Goal: Task Accomplishment & Management: Manage account settings

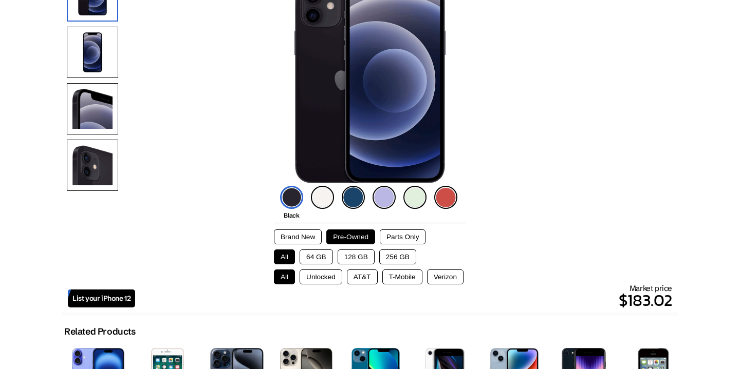
scroll to position [171, 0]
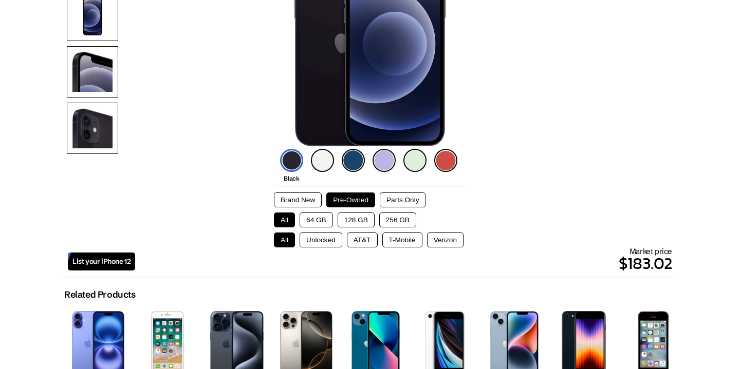
click at [106, 260] on span "List your iPhone 12" at bounding box center [101, 261] width 58 height 9
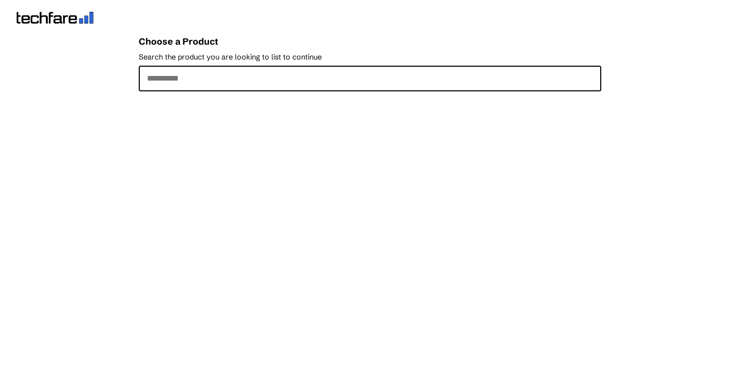
click at [231, 78] on input "Search the product you are looking to list to continue" at bounding box center [370, 79] width 462 height 26
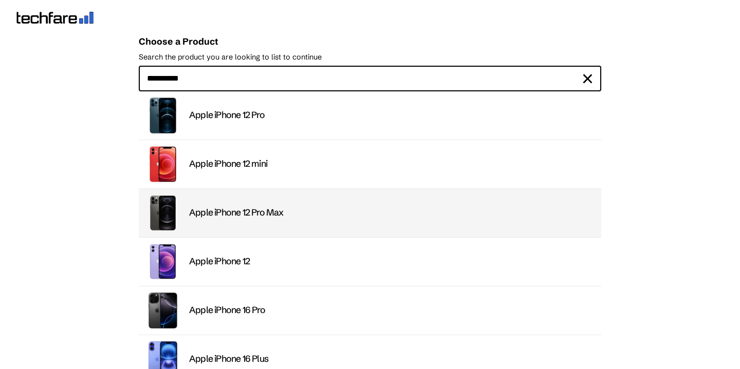
type input "*********"
click at [268, 218] on div "Apple iPhone 12 Pro Max" at bounding box center [392, 213] width 406 height 12
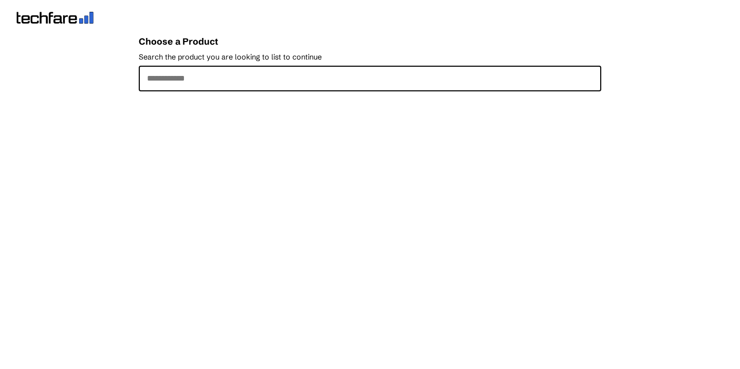
click at [243, 79] on input "Search the product you are looking to list to continue" at bounding box center [370, 79] width 462 height 26
type input "*********"
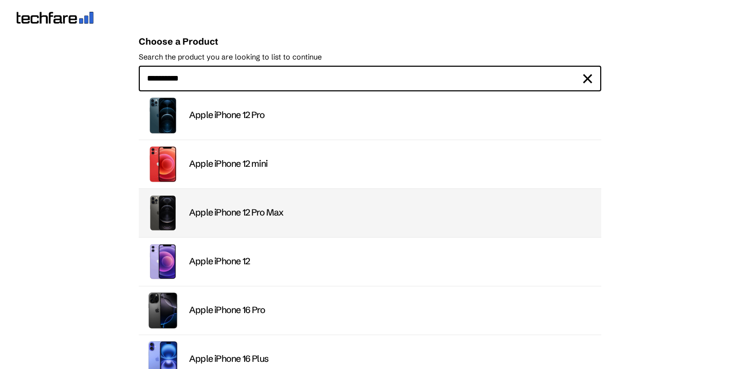
click at [254, 225] on li "Apple iPhone 12 Pro Max" at bounding box center [370, 213] width 462 height 49
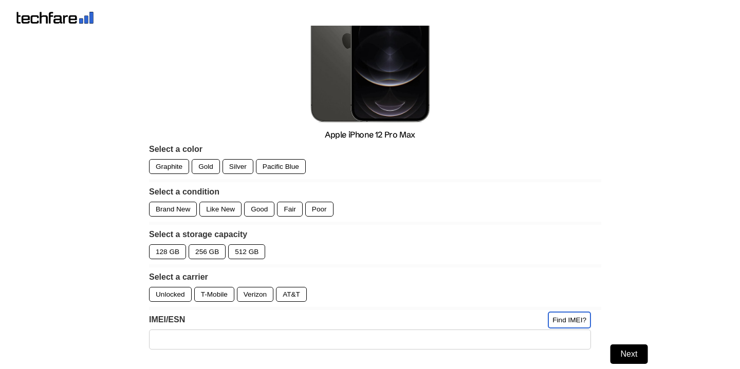
scroll to position [107, 0]
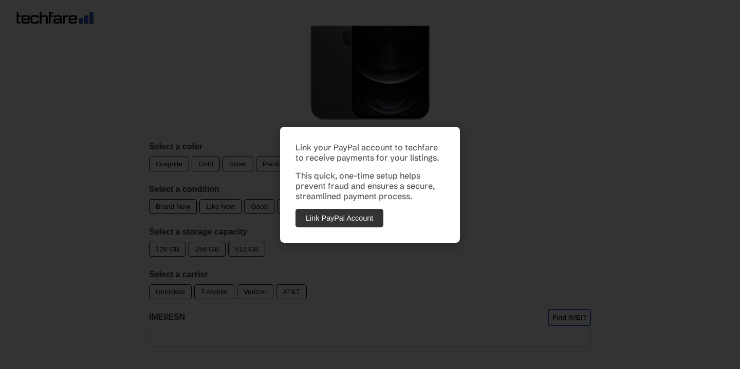
click at [355, 218] on button "Link PayPal Account" at bounding box center [339, 218] width 88 height 18
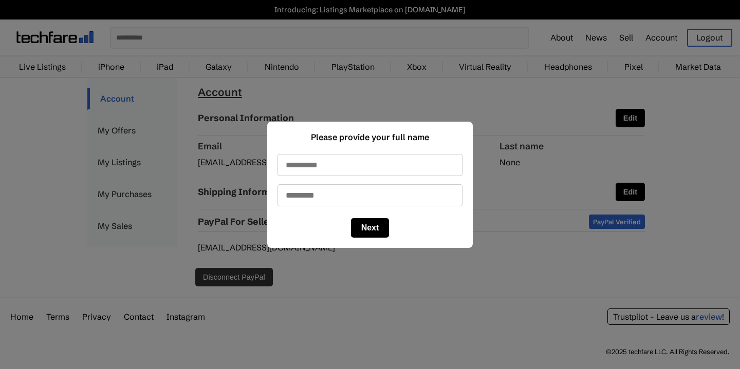
click at [368, 171] on input "First name" at bounding box center [369, 165] width 185 height 22
type input "*****"
type input "*******"
click at [360, 221] on button "Next" at bounding box center [370, 228] width 39 height 20
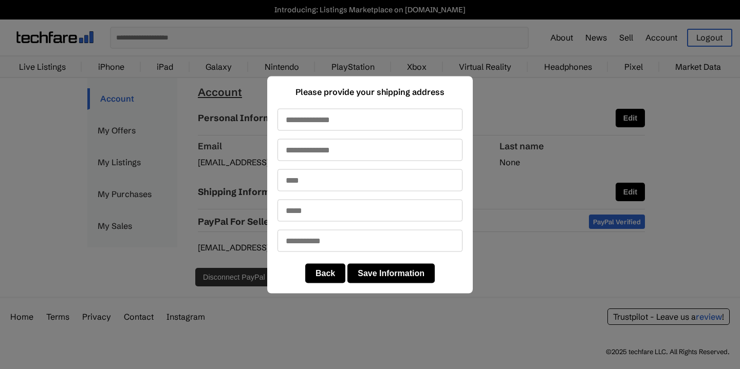
click at [311, 121] on input "text" at bounding box center [369, 119] width 185 height 22
type input "**********"
type input "**"
type input "*****"
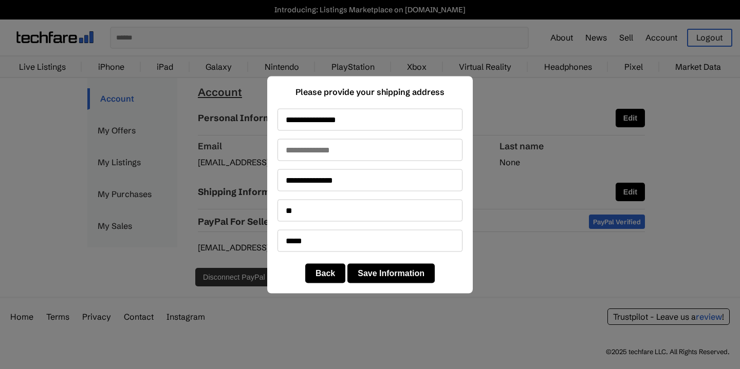
click at [366, 275] on button "Save Information" at bounding box center [390, 274] width 87 height 20
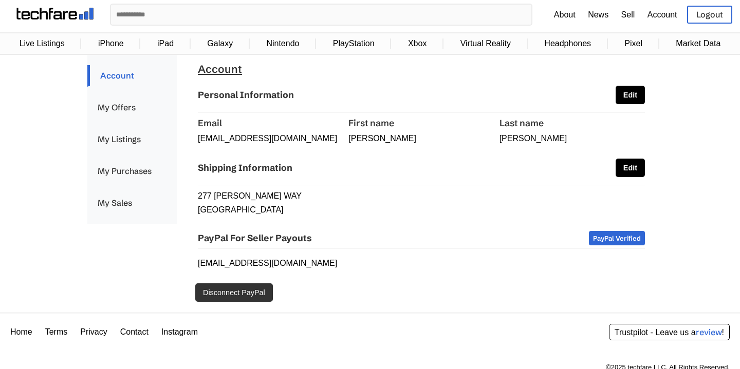
scroll to position [22, 0]
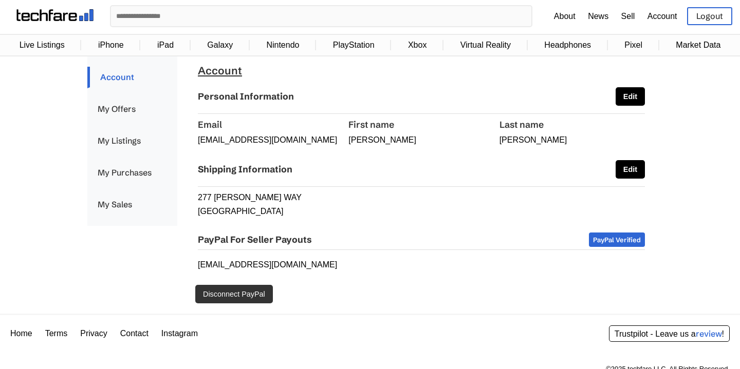
click at [626, 170] on button "Edit" at bounding box center [629, 169] width 29 height 18
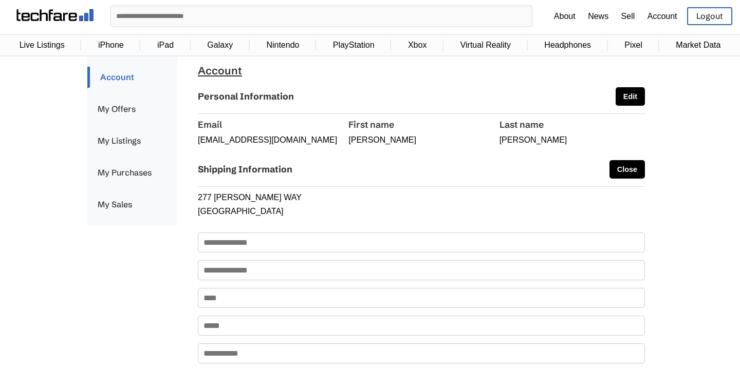
click at [633, 98] on button "Edit" at bounding box center [629, 96] width 29 height 18
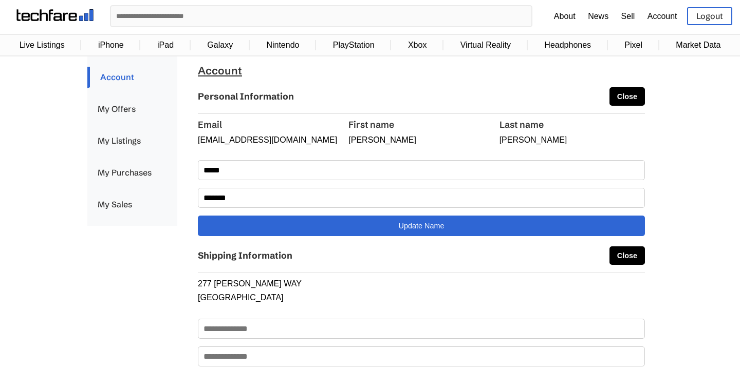
click at [245, 143] on p "roylacroix@proton.me" at bounding box center [270, 140] width 145 height 9
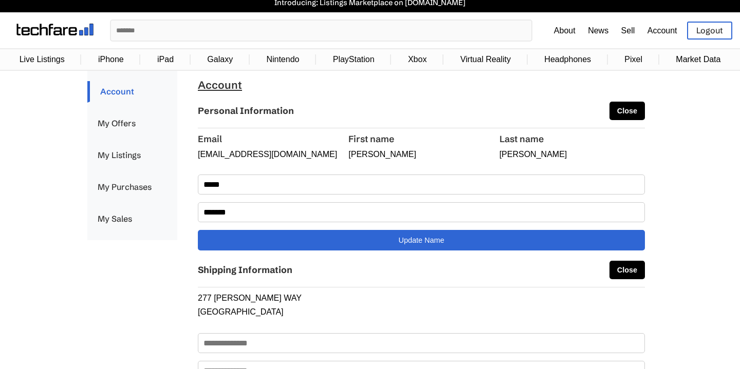
scroll to position [0, 0]
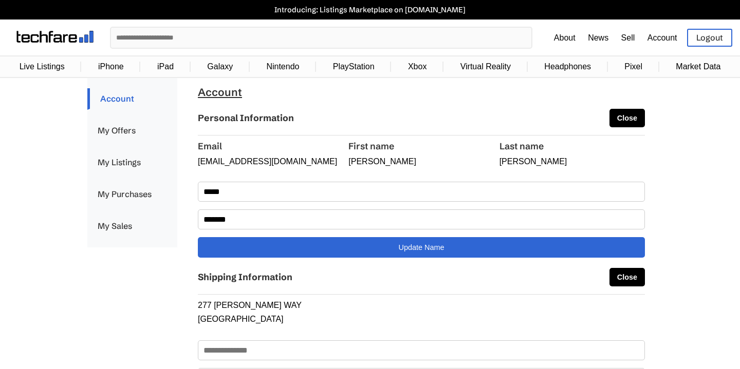
click at [108, 164] on link "My Listings" at bounding box center [132, 163] width 90 height 22
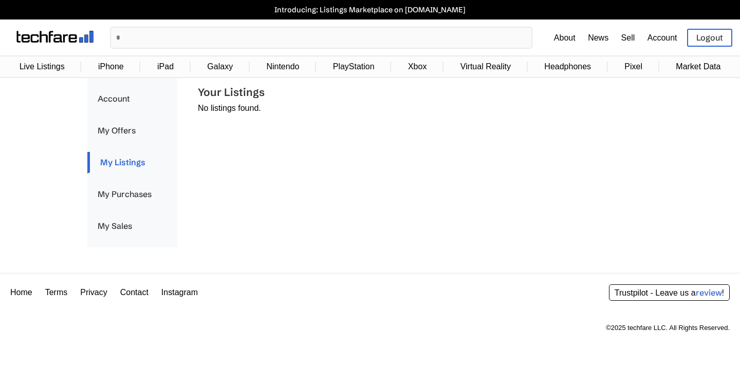
click at [47, 71] on link "Live Listings" at bounding box center [41, 67] width 55 height 20
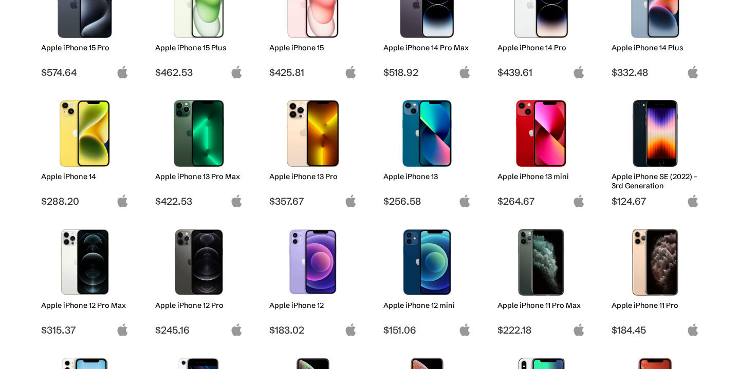
scroll to position [338, 0]
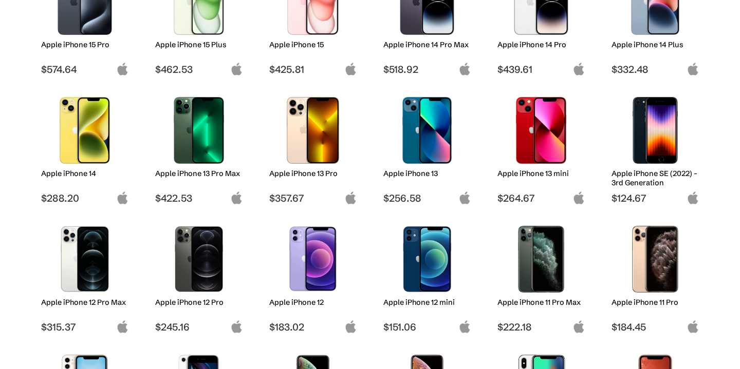
click at [85, 302] on h2 "Apple iPhone 12 Pro Max" at bounding box center [85, 302] width 88 height 9
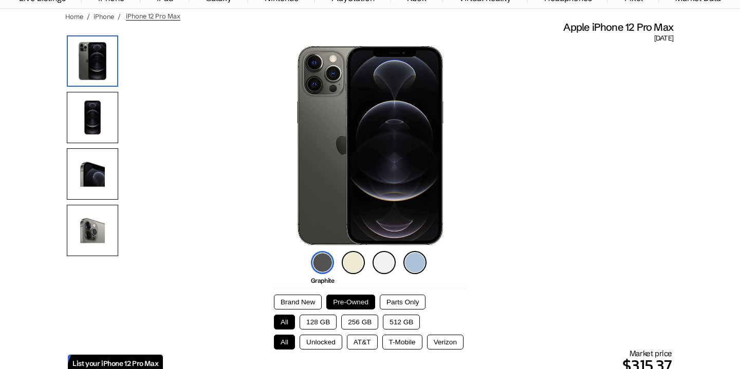
scroll to position [83, 0]
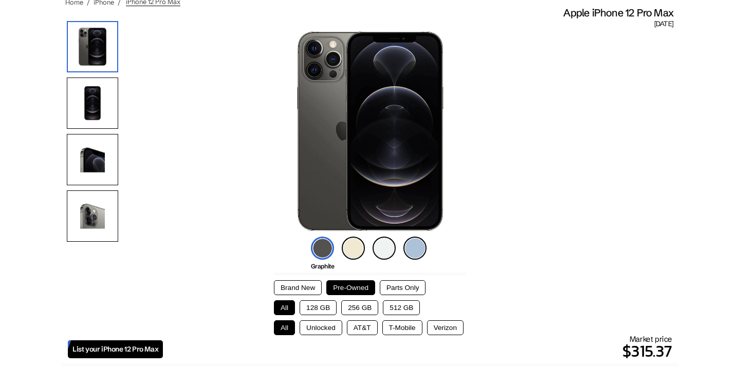
click at [112, 102] on img at bounding box center [92, 103] width 51 height 51
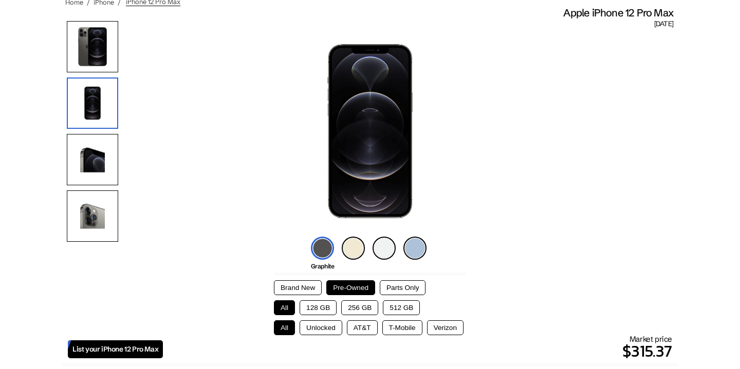
click at [93, 156] on img at bounding box center [92, 159] width 51 height 51
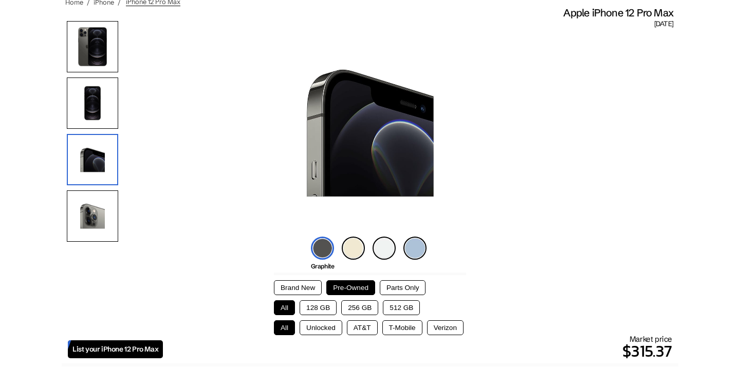
click at [92, 213] on img at bounding box center [92, 216] width 51 height 51
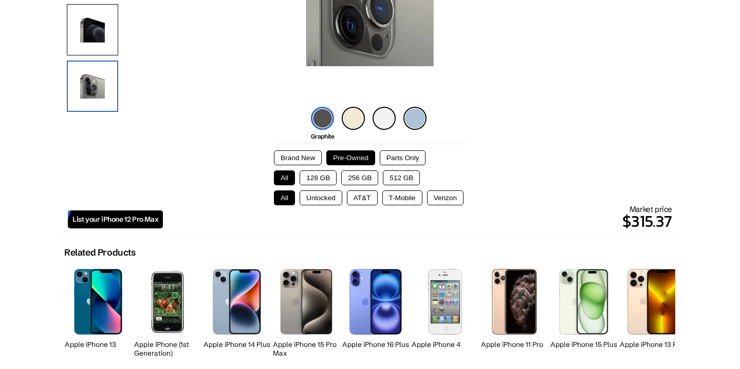
scroll to position [320, 0]
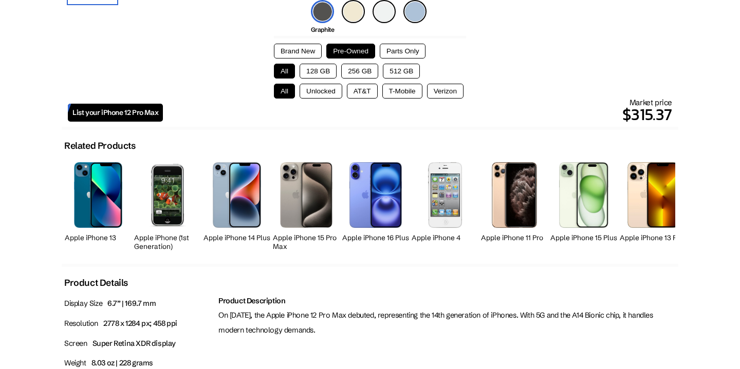
click at [317, 77] on button "128 GB" at bounding box center [317, 71] width 37 height 15
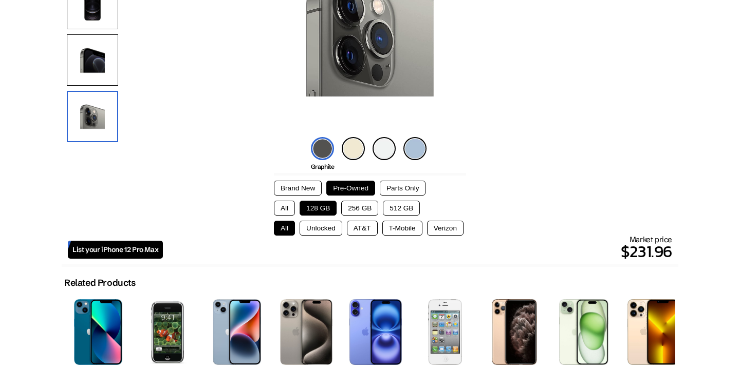
scroll to position [0, 0]
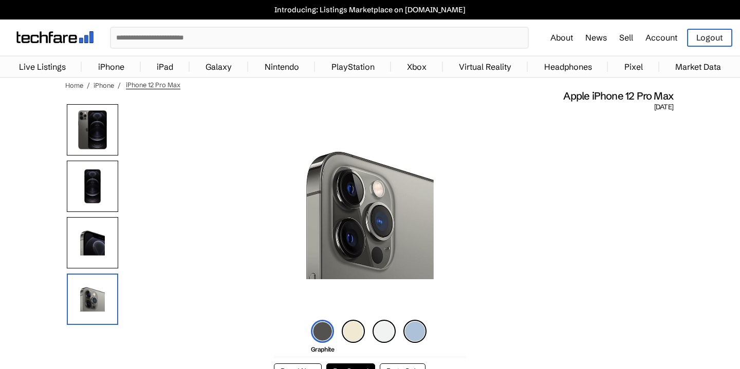
click at [625, 34] on link "Sell" at bounding box center [626, 37] width 14 height 10
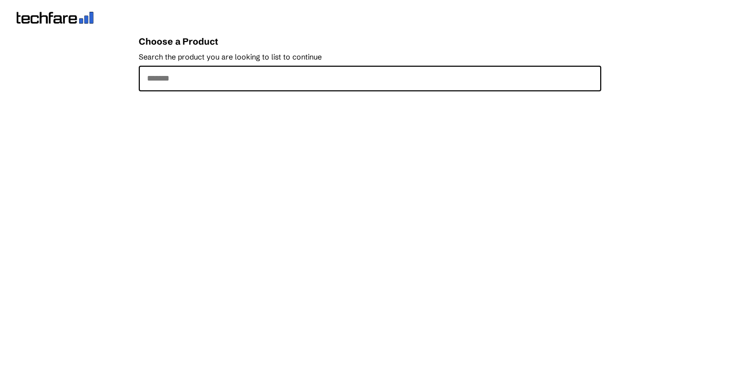
click at [241, 78] on input "Search the product you are looking to list to continue" at bounding box center [370, 79] width 462 height 26
type input "*********"
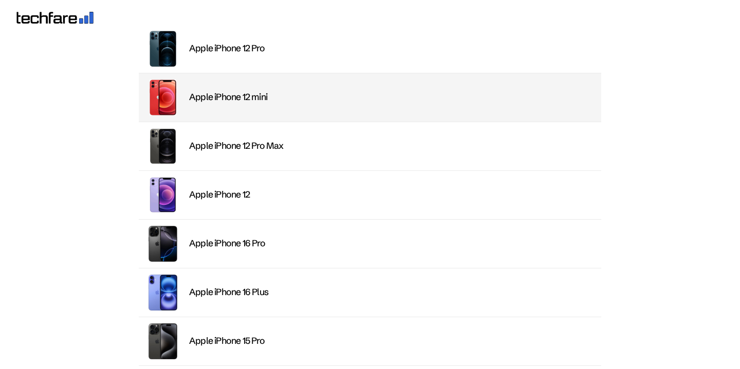
scroll to position [68, 0]
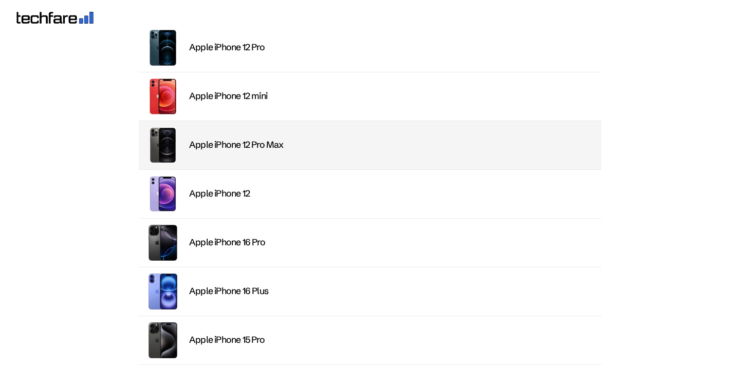
click at [210, 142] on div "Apple iPhone 12 Pro Max" at bounding box center [392, 145] width 406 height 12
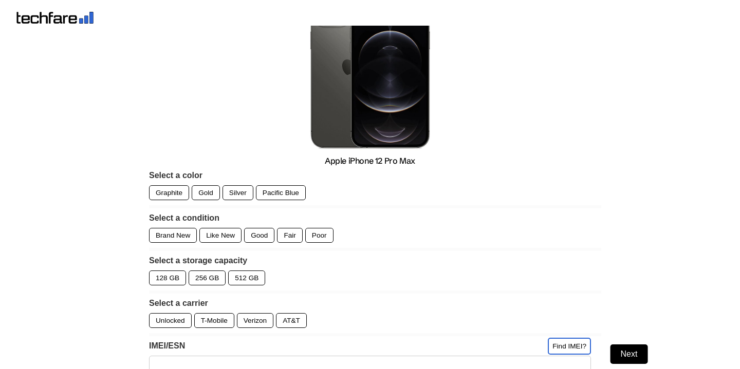
scroll to position [132, 0]
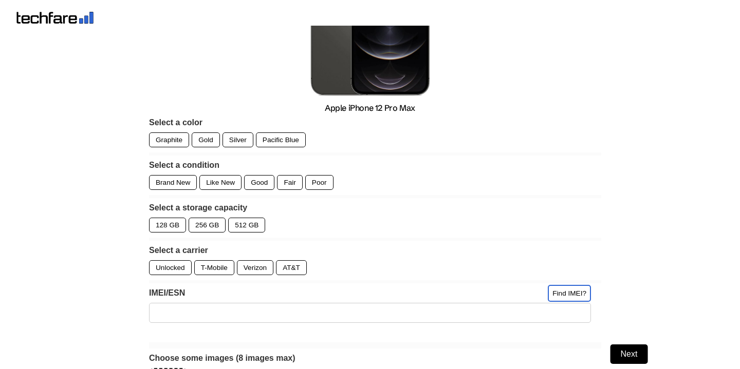
click at [159, 142] on div "Graphite" at bounding box center [169, 140] width 40 height 15
click at [290, 186] on div "Fair" at bounding box center [289, 182] width 25 height 15
click at [260, 187] on div "Good" at bounding box center [259, 182] width 30 height 15
click at [177, 226] on div "128 GB" at bounding box center [167, 225] width 37 height 15
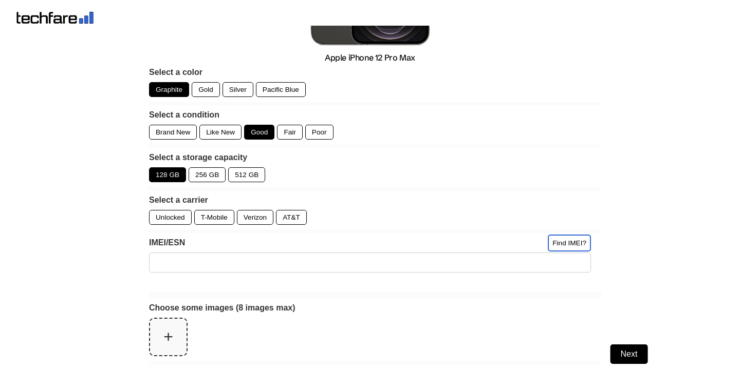
scroll to position [207, 0]
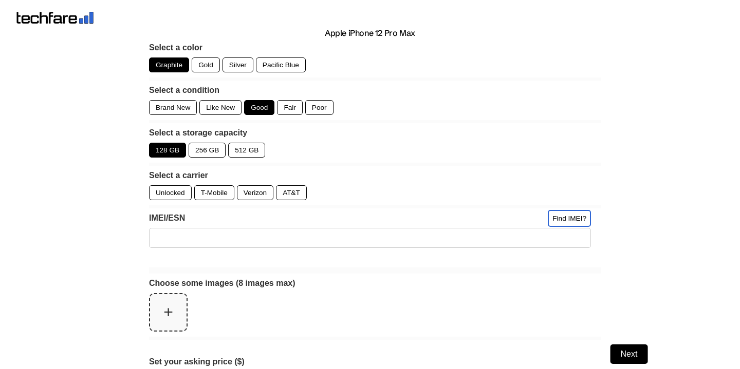
click at [153, 191] on div "Unlocked" at bounding box center [170, 192] width 43 height 15
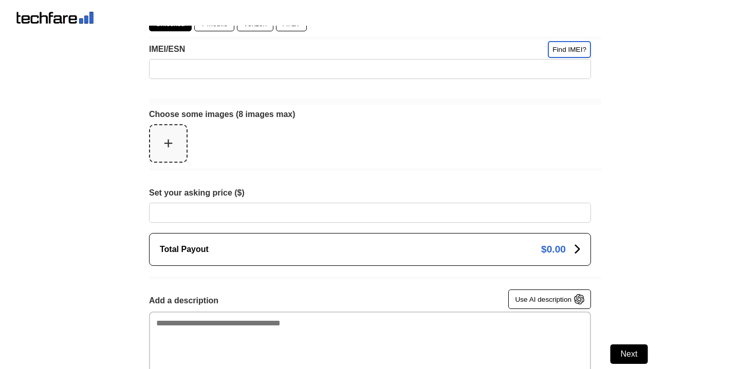
scroll to position [451, 0]
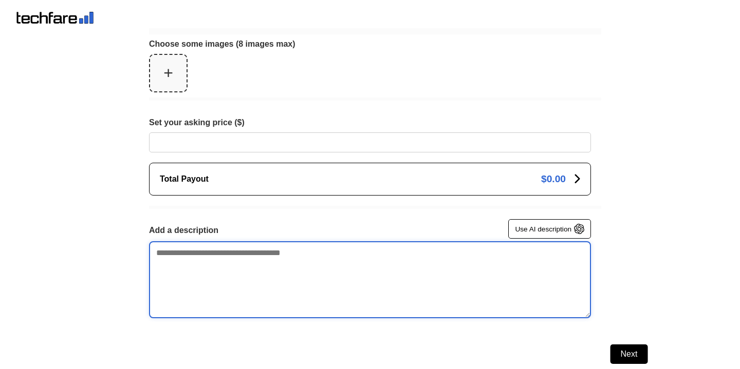
click at [207, 275] on textarea "Add a description" at bounding box center [370, 279] width 442 height 77
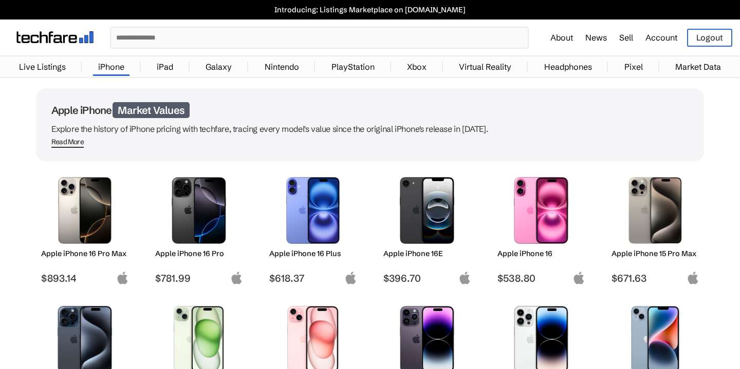
click at [665, 38] on link "Account" at bounding box center [661, 37] width 32 height 10
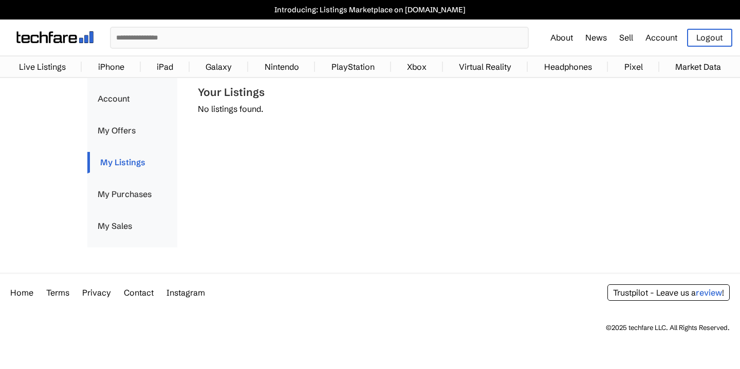
click at [117, 97] on link "Account" at bounding box center [132, 99] width 90 height 22
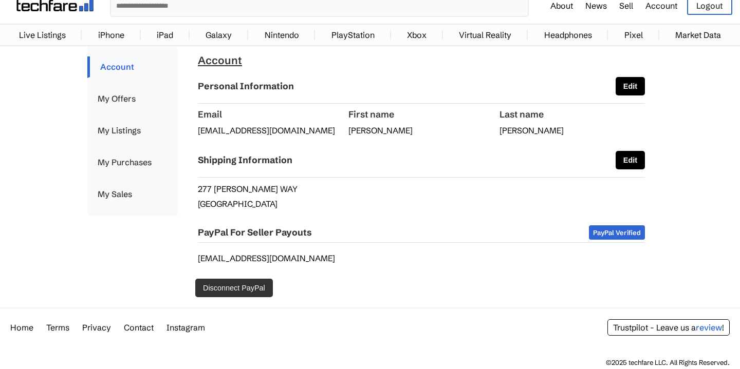
click at [231, 287] on button "Disconnect PayPal" at bounding box center [234, 288] width 78 height 18
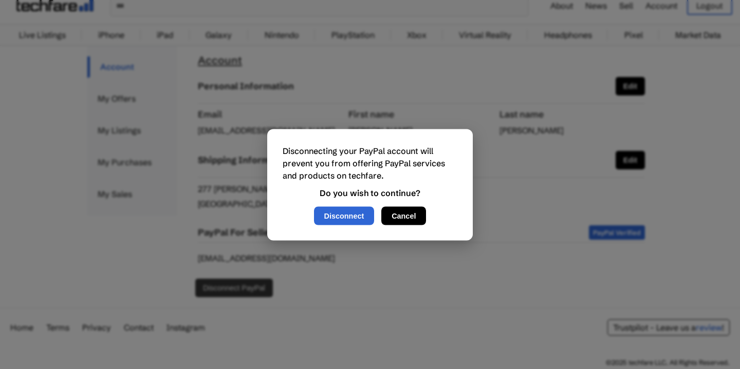
click at [420, 223] on button "Cancel" at bounding box center [403, 216] width 45 height 18
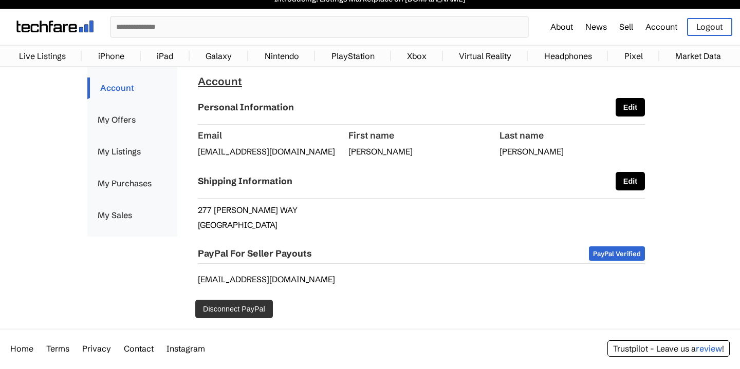
scroll to position [3, 0]
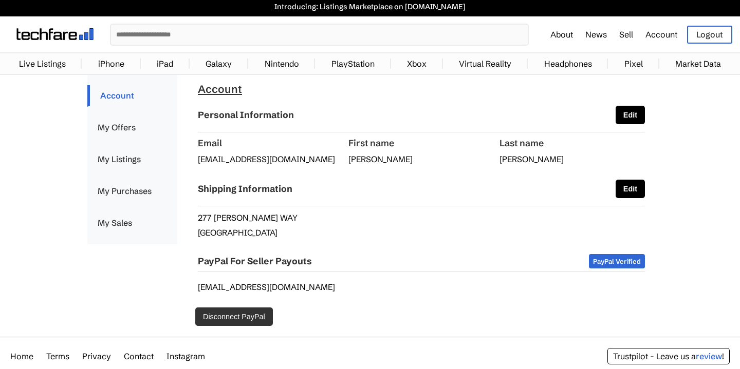
click at [638, 120] on button "Edit" at bounding box center [629, 115] width 29 height 18
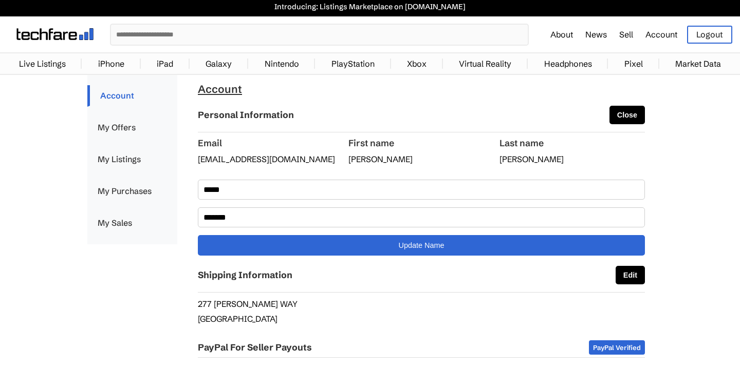
scroll to position [13, 0]
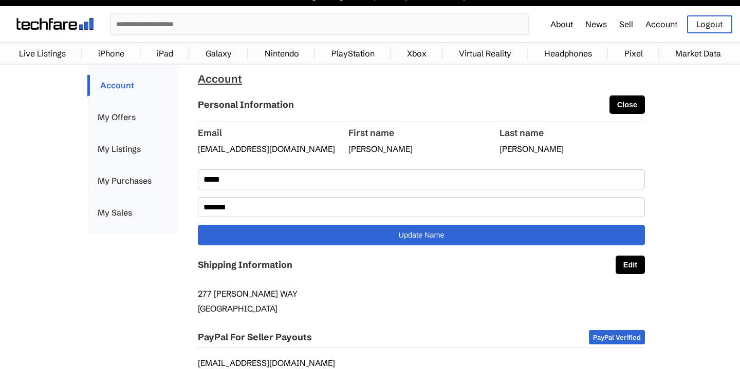
click at [638, 261] on button "Edit" at bounding box center [629, 265] width 29 height 18
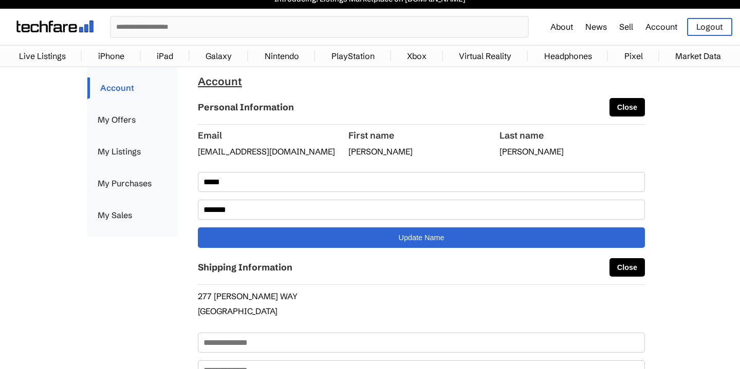
scroll to position [0, 0]
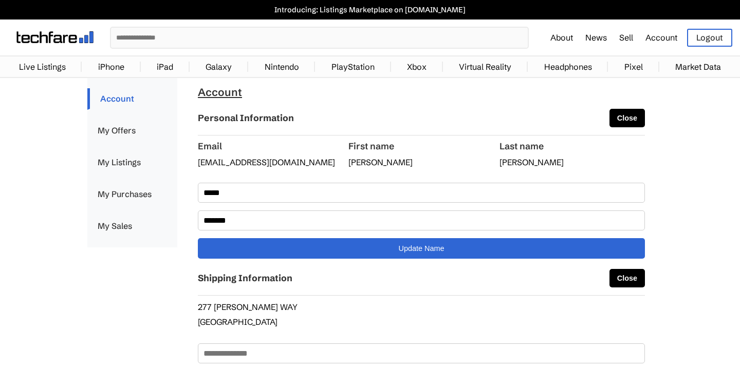
click at [678, 141] on body "Introducing: Listings Marketplace on techfare.com ✕ About News Sell Account Log…" at bounding box center [370, 327] width 740 height 654
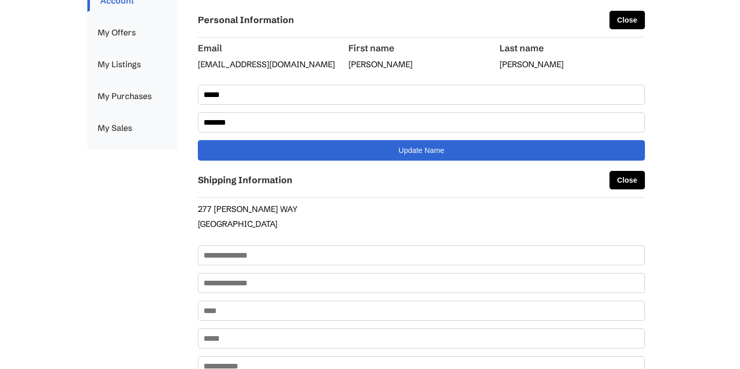
scroll to position [289, 0]
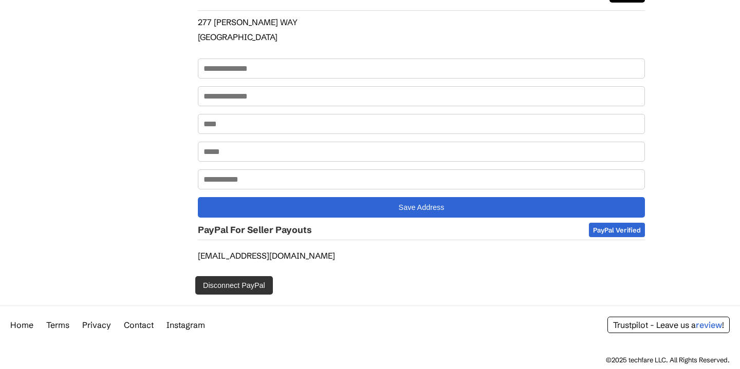
click at [254, 288] on button "Disconnect PayPal" at bounding box center [234, 285] width 78 height 18
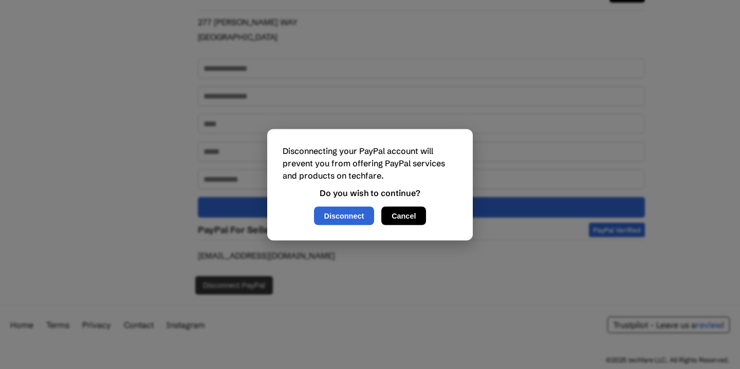
click at [332, 221] on button "Disconnect" at bounding box center [344, 216] width 61 height 18
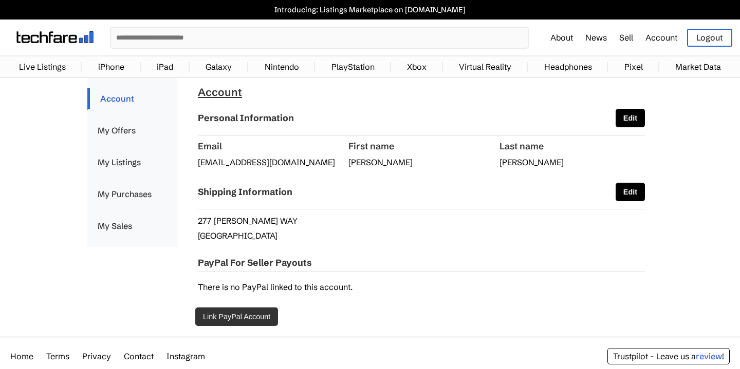
click at [674, 39] on link "Account" at bounding box center [661, 37] width 32 height 10
click at [617, 120] on button "Edit" at bounding box center [629, 118] width 29 height 18
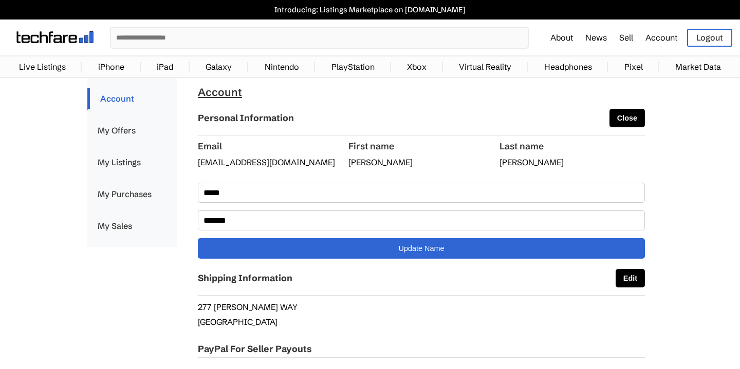
drag, startPoint x: 617, startPoint y: 120, endPoint x: 571, endPoint y: 136, distance: 48.9
click at [571, 136] on div "Account Personal Information Close Email [EMAIL_ADDRESS][DOMAIN_NAME] First nam…" at bounding box center [421, 252] width 447 height 332
click at [692, 94] on body "Introducing: Listings Marketplace on techfare.com ✕ About News Sell Account Log…" at bounding box center [370, 243] width 740 height 487
click at [665, 39] on link "Account" at bounding box center [661, 37] width 32 height 10
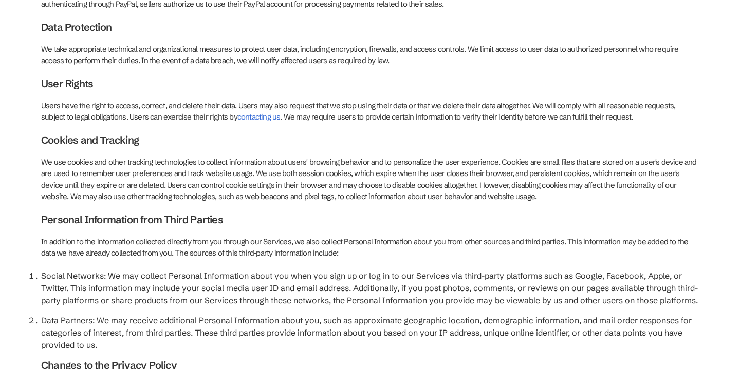
scroll to position [317, 0]
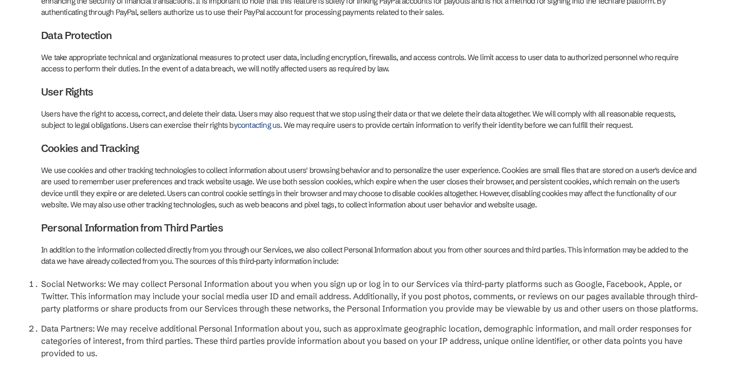
click at [237, 120] on link "contacting us" at bounding box center [258, 125] width 43 height 10
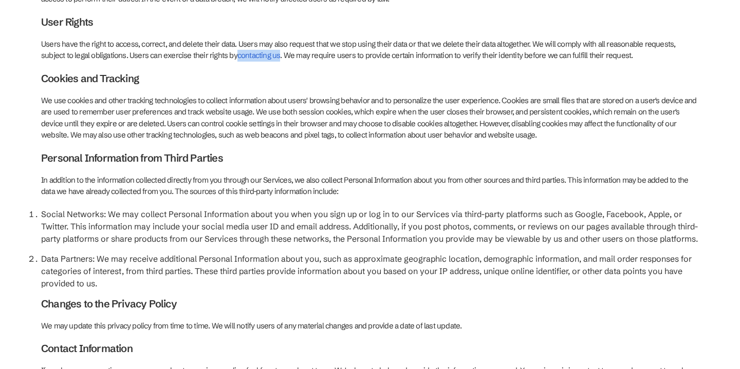
click at [271, 211] on li "Social Networks: We may collect Personal Information about you when you sign up…" at bounding box center [370, 226] width 658 height 37
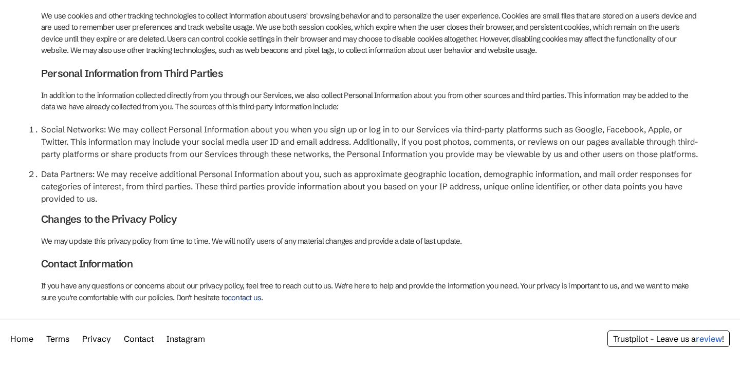
click at [228, 293] on link "contact us" at bounding box center [244, 298] width 33 height 10
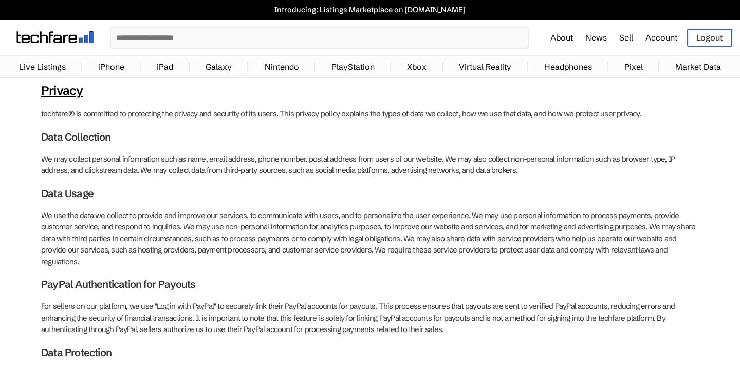
click at [561, 38] on link "About" at bounding box center [561, 37] width 23 height 10
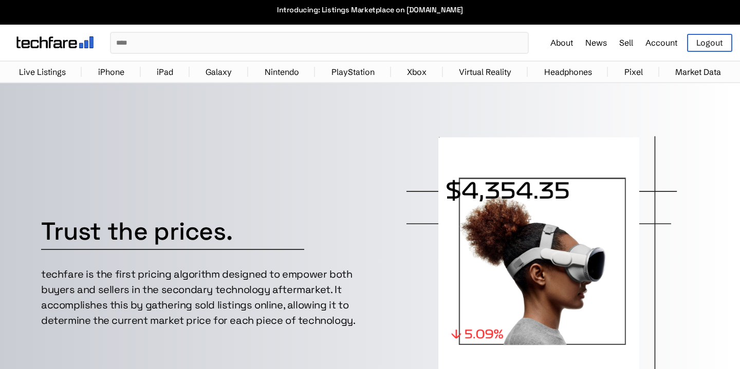
click at [652, 43] on link "Account" at bounding box center [661, 43] width 32 height 10
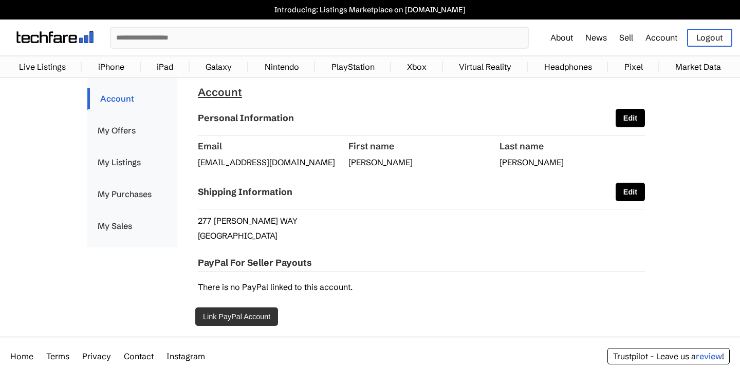
click at [53, 39] on img at bounding box center [54, 37] width 77 height 12
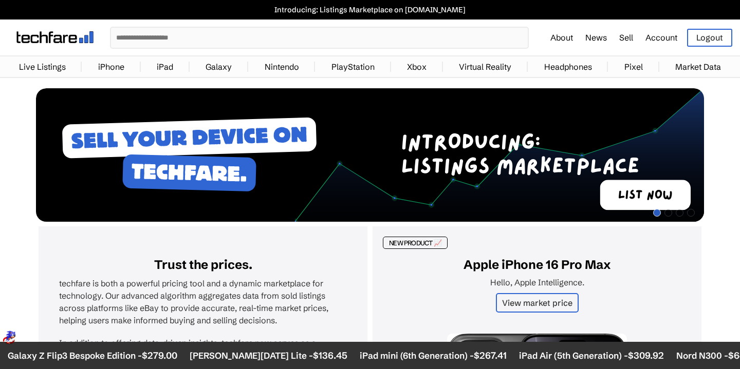
click at [626, 37] on link "Sell" at bounding box center [626, 37] width 14 height 10
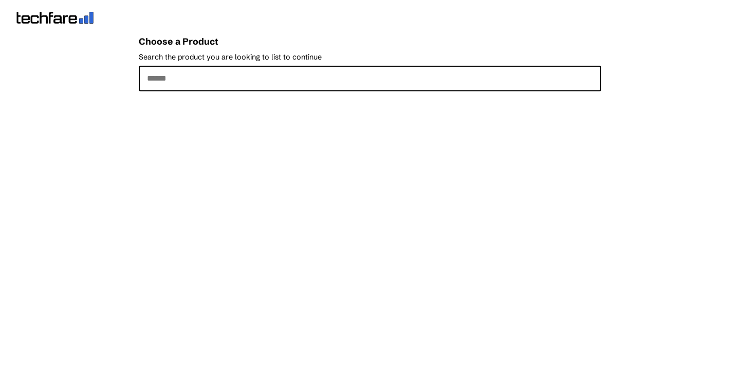
click at [448, 88] on input "Search the product you are looking to list to continue" at bounding box center [370, 79] width 462 height 26
click at [303, 78] on input "Search the product you are looking to list to continue" at bounding box center [370, 79] width 462 height 26
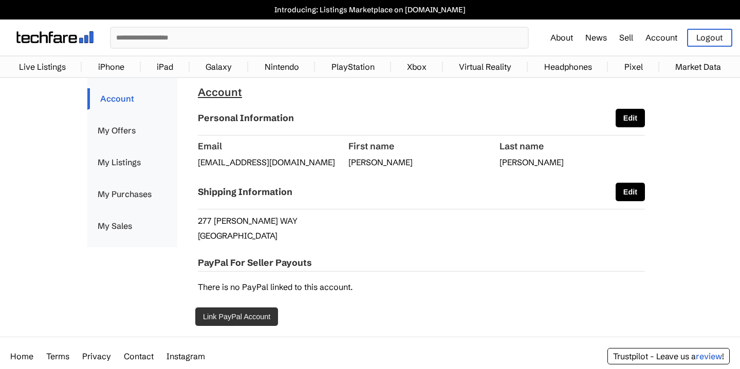
click at [610, 194] on div "Shipping Information Edit" at bounding box center [421, 192] width 447 height 29
click at [627, 194] on button "Edit" at bounding box center [629, 192] width 29 height 18
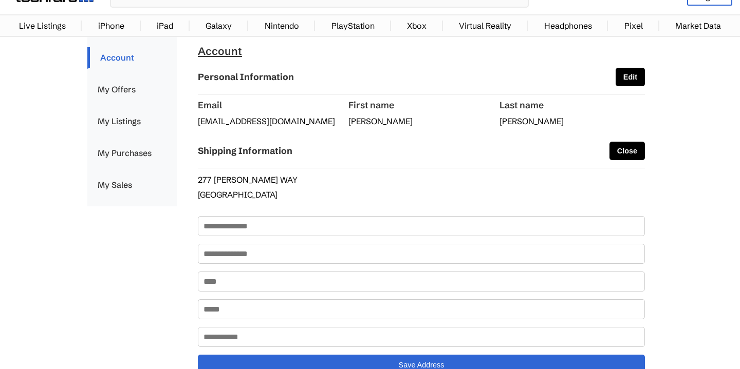
scroll to position [148, 0]
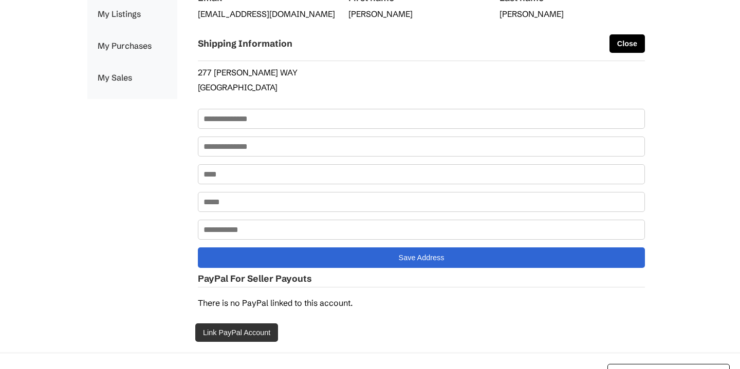
click at [276, 125] on input "text" at bounding box center [421, 119] width 447 height 20
click at [169, 170] on div "Account My Offers My Listings My Purchases My Sales Account My Offers My Listin…" at bounding box center [369, 141] width 565 height 423
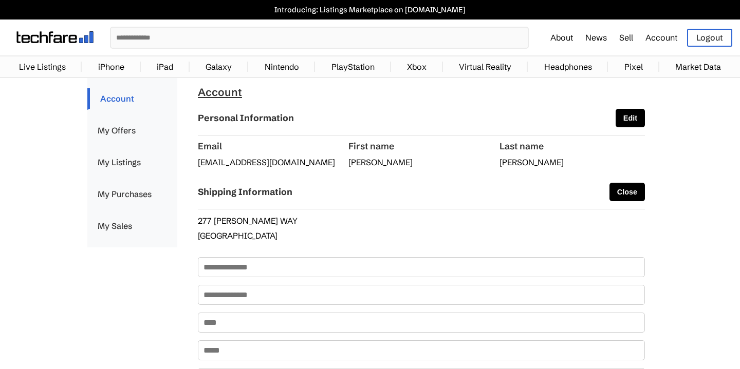
click at [568, 35] on link "About" at bounding box center [561, 37] width 23 height 10
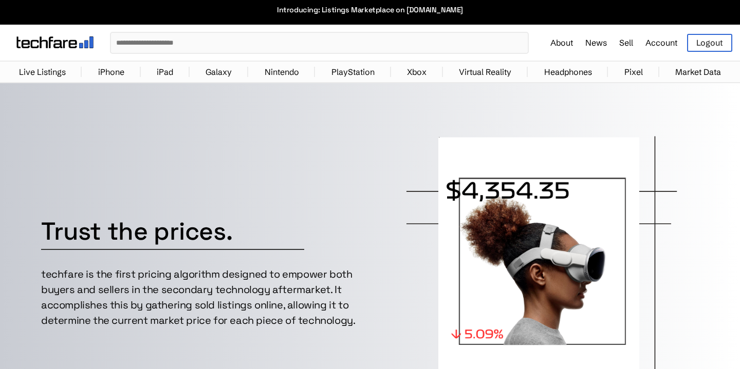
click at [599, 45] on link "News" at bounding box center [596, 43] width 22 height 10
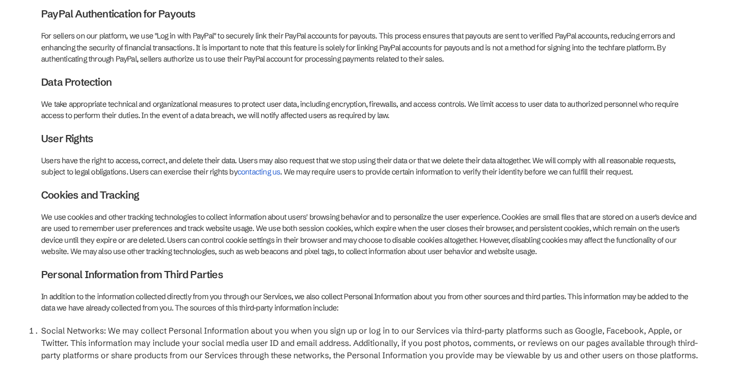
scroll to position [278, 0]
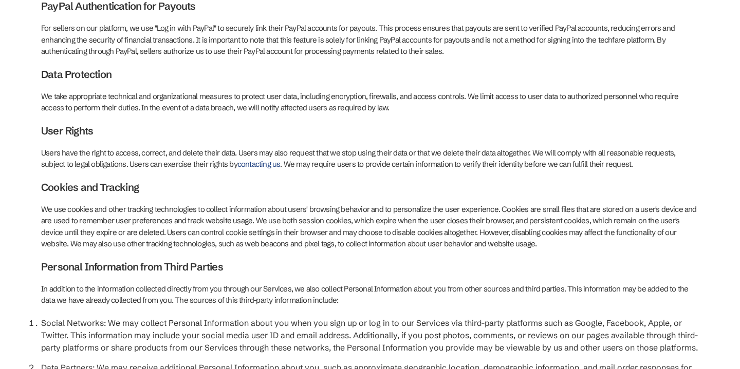
click at [237, 159] on link "contacting us" at bounding box center [258, 164] width 43 height 10
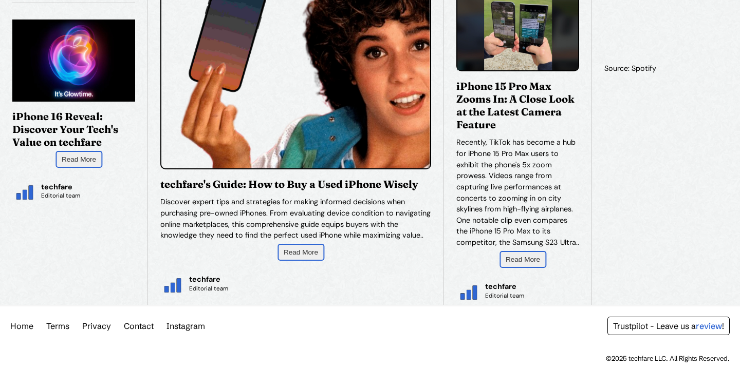
scroll to position [489, 0]
click at [128, 324] on link "Contact" at bounding box center [139, 326] width 30 height 12
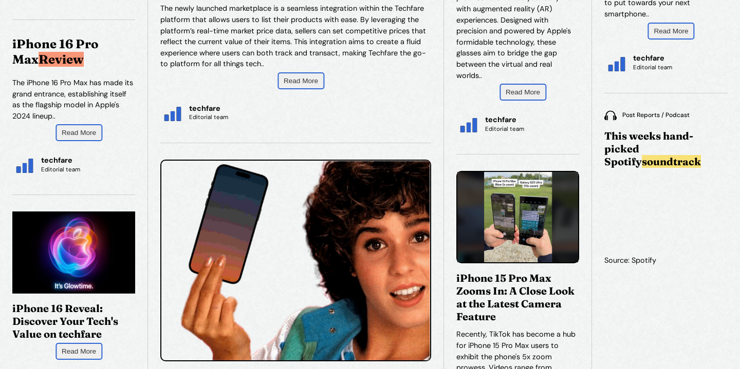
scroll to position [0, 0]
